Goal: Navigation & Orientation: Find specific page/section

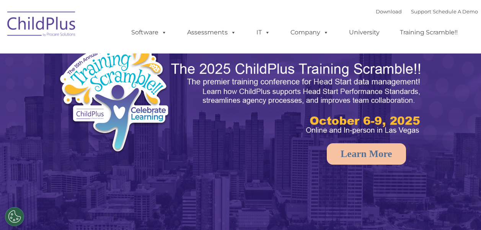
select select "MEDIUM"
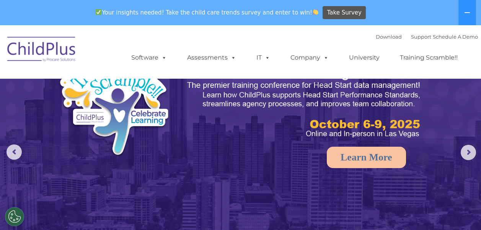
scroll to position [28, 0]
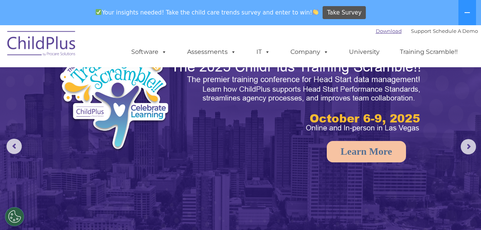
click at [382, 31] on link "Download" at bounding box center [389, 31] width 26 height 6
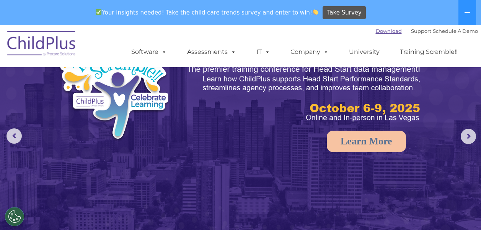
scroll to position [0, 0]
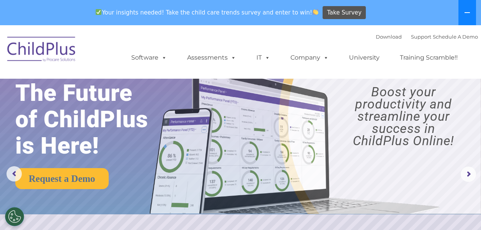
click at [467, 15] on icon at bounding box center [467, 13] width 6 height 6
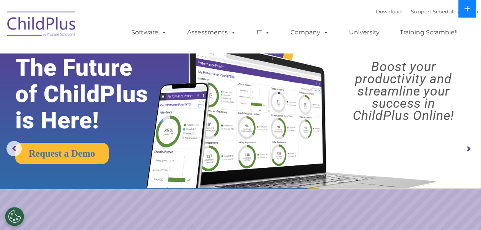
click at [468, 9] on icon at bounding box center [467, 8] width 5 height 5
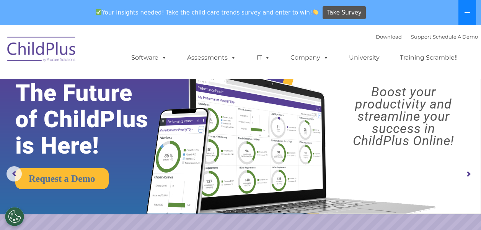
click at [471, 8] on button at bounding box center [467, 12] width 18 height 25
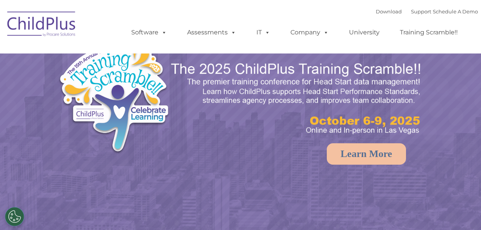
select select "MEDIUM"
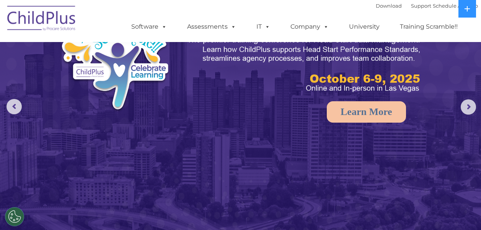
scroll to position [44, 0]
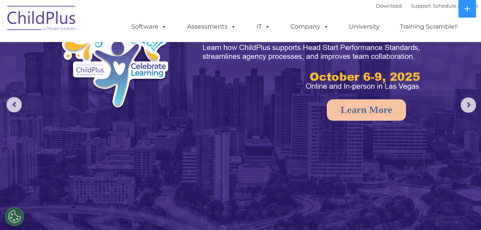
click at [468, 101] on rs-arrow at bounding box center [468, 105] width 15 height 15
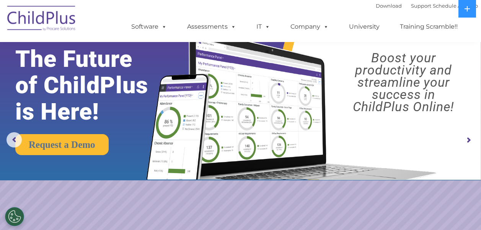
scroll to position [0, 0]
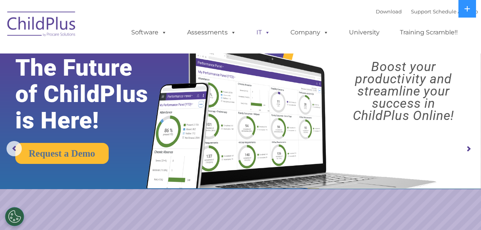
click at [262, 34] on span at bounding box center [266, 32] width 8 height 7
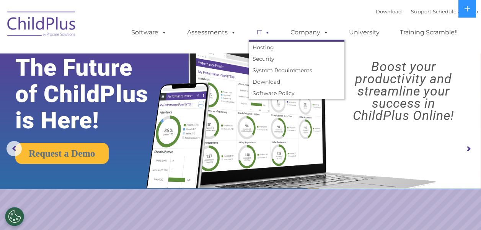
click at [263, 32] on span at bounding box center [266, 32] width 8 height 7
